Goal: Find specific page/section: Find specific page/section

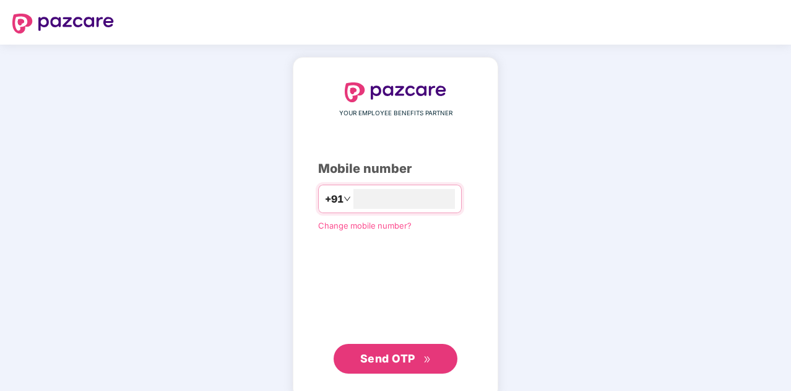
type input "**********"
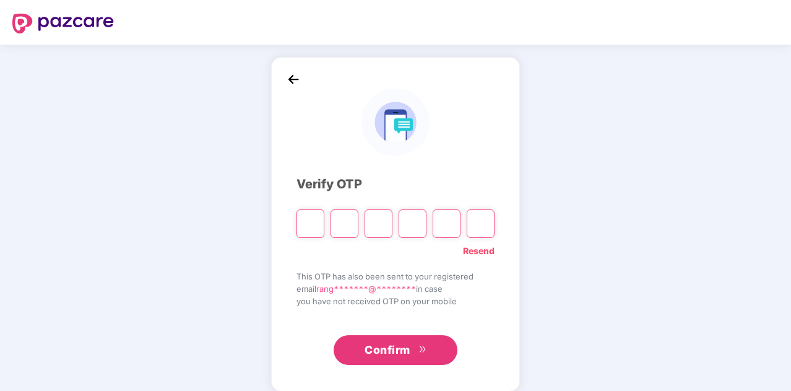
type input "*"
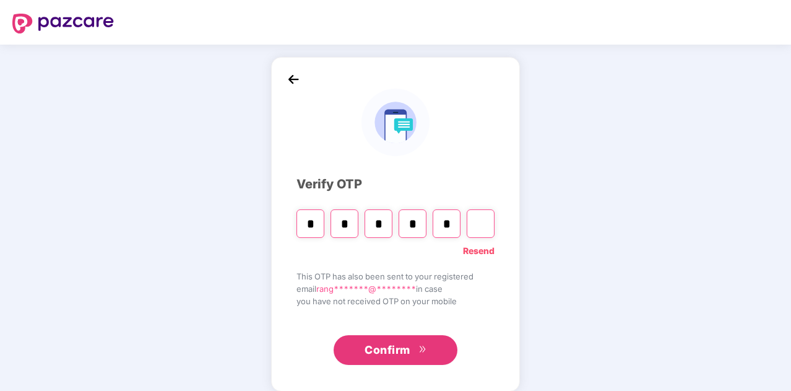
type input "*"
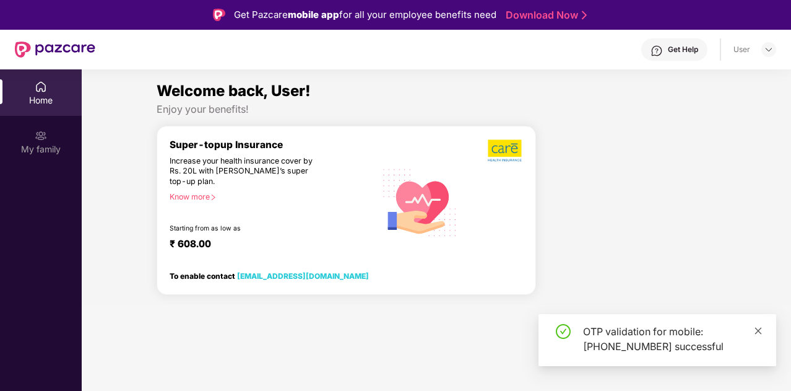
click at [761, 332] on icon "close" at bounding box center [758, 330] width 9 height 9
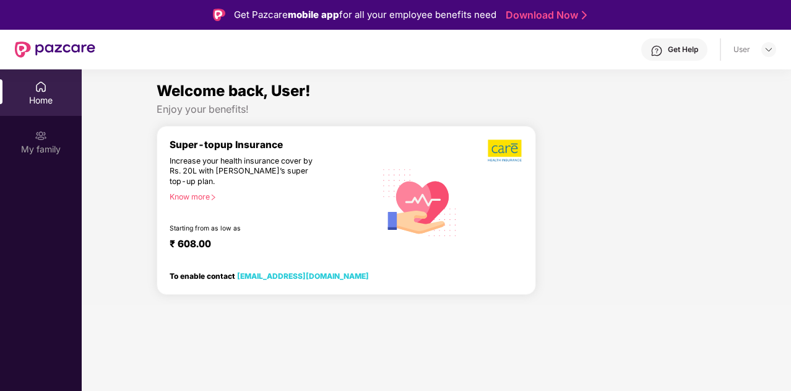
click at [669, 54] on div "Get Help" at bounding box center [674, 49] width 66 height 22
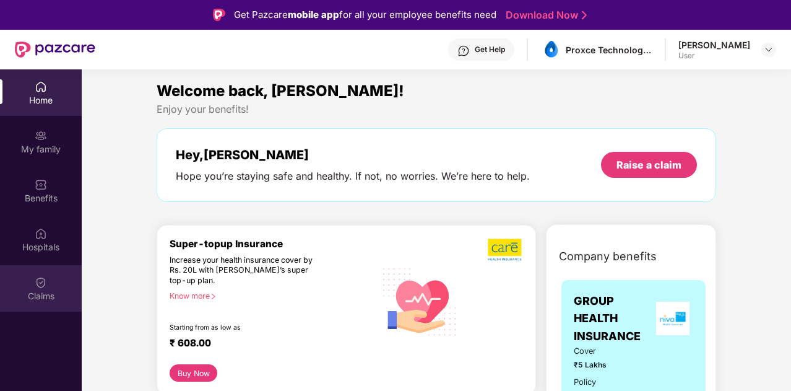
click at [47, 292] on div "Claims" at bounding box center [41, 296] width 82 height 12
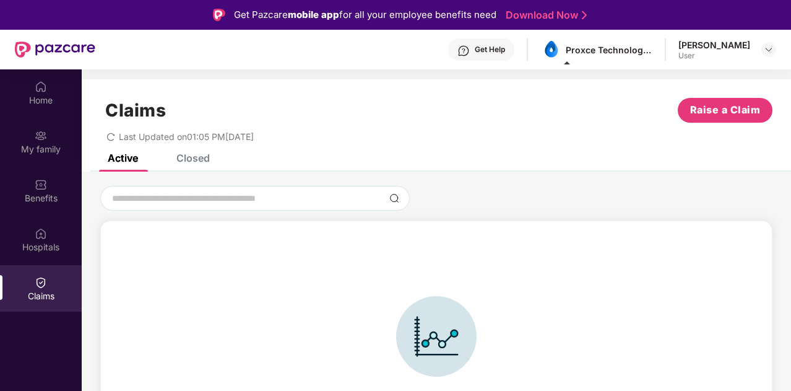
click at [34, 274] on div "Claims" at bounding box center [41, 288] width 82 height 46
click at [503, 60] on div "Get Help" at bounding box center [481, 49] width 66 height 22
click at [45, 202] on div "Benefits" at bounding box center [41, 198] width 82 height 12
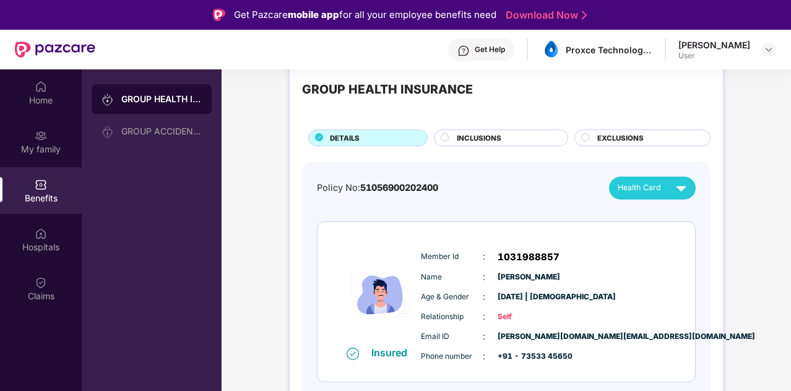
scroll to position [30, 0]
click at [494, 136] on span "INCLUSIONS" at bounding box center [479, 137] width 45 height 11
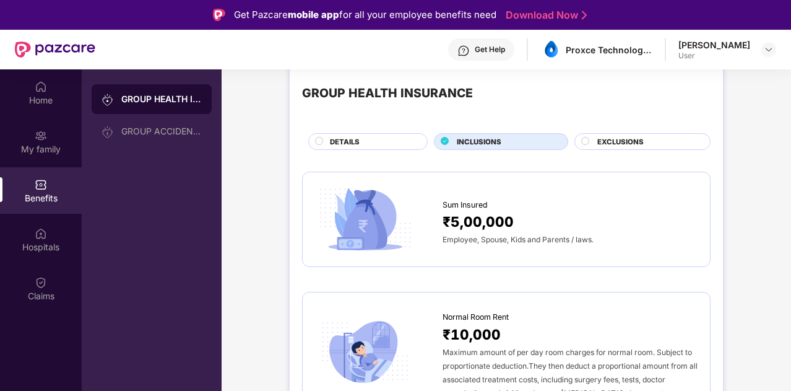
scroll to position [0, 0]
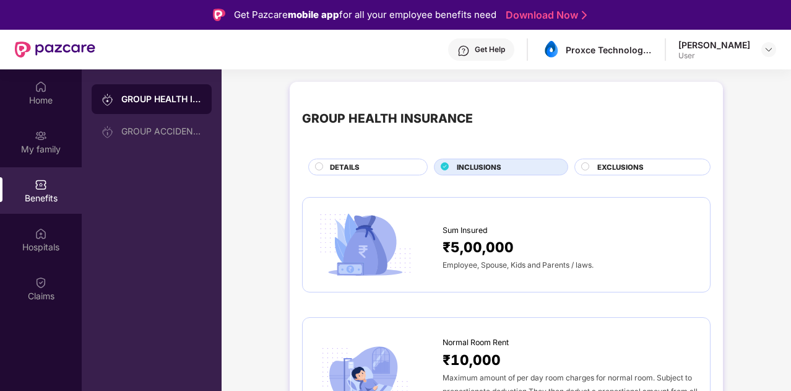
click at [608, 163] on span "EXCLUSIONS" at bounding box center [620, 167] width 46 height 11
